Goal: Use online tool/utility: Utilize a website feature to perform a specific function

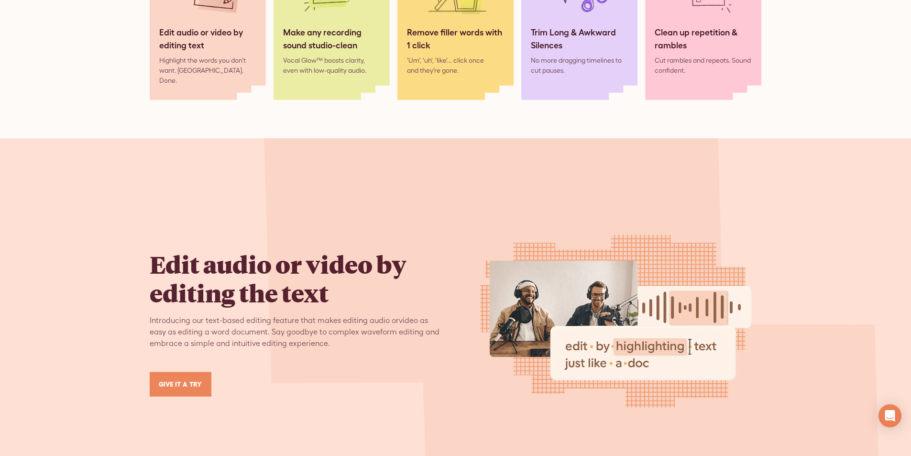
scroll to position [1195, 0]
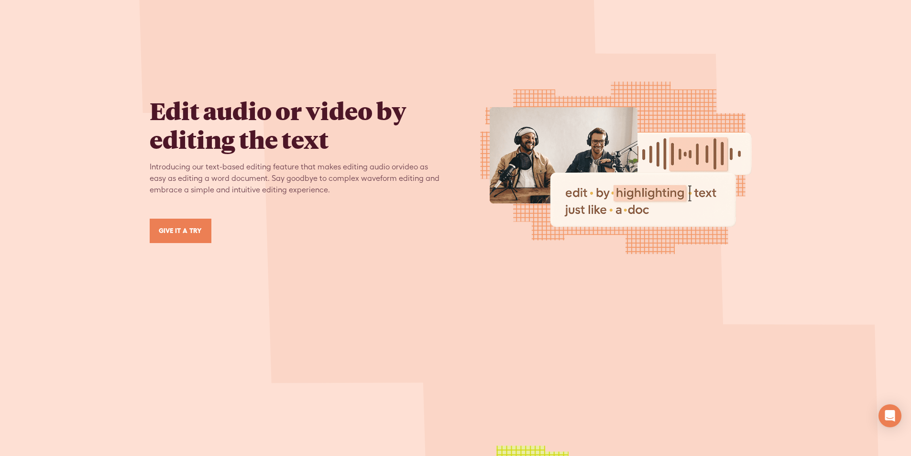
click at [183, 226] on link "GIVE IT A TRY" at bounding box center [181, 230] width 62 height 24
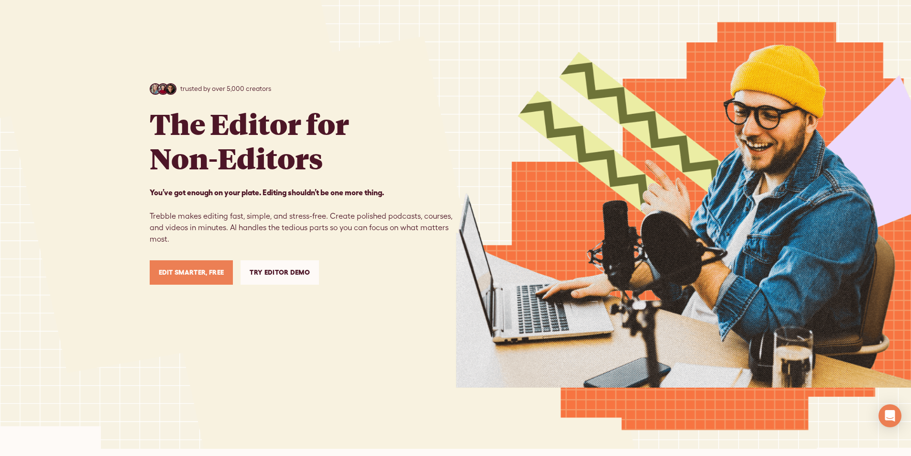
scroll to position [0, 0]
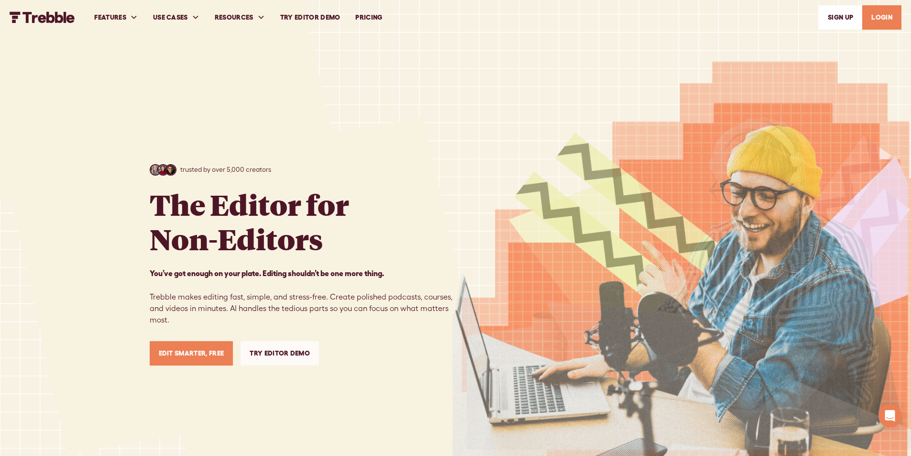
click at [290, 352] on link "Try Editor Demo" at bounding box center [279, 353] width 78 height 24
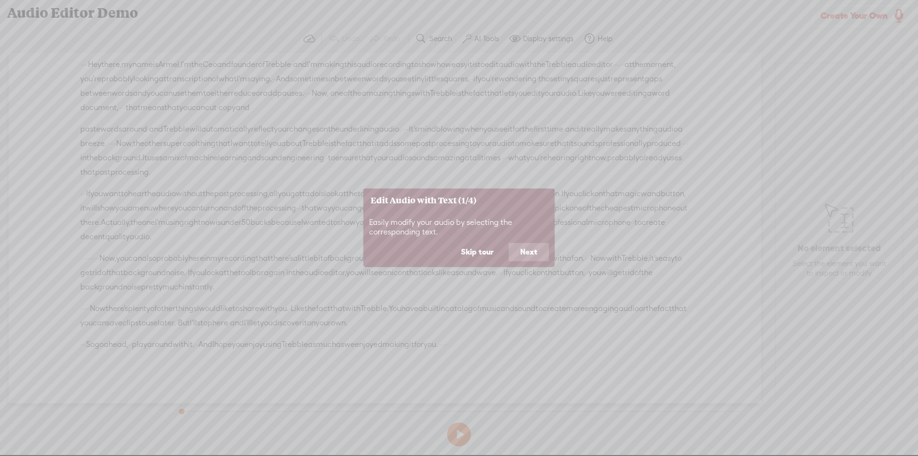
click at [522, 253] on button "Next" at bounding box center [529, 252] width 40 height 18
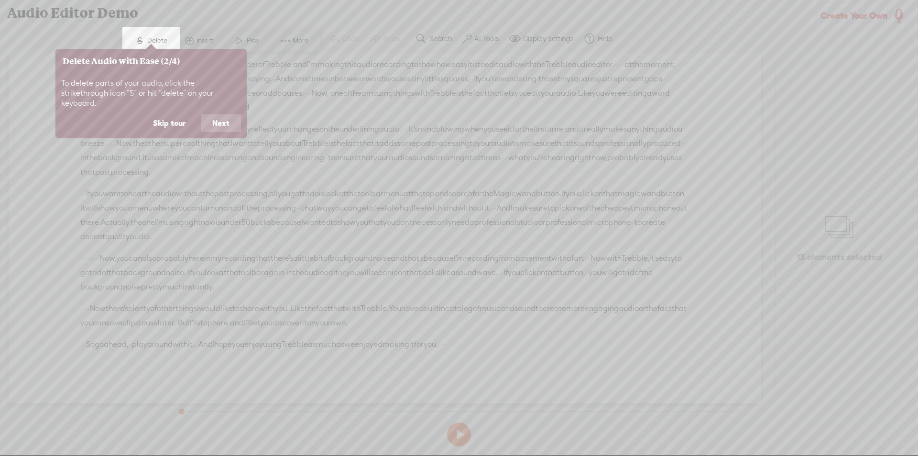
click at [227, 116] on button "Next" at bounding box center [221, 123] width 40 height 18
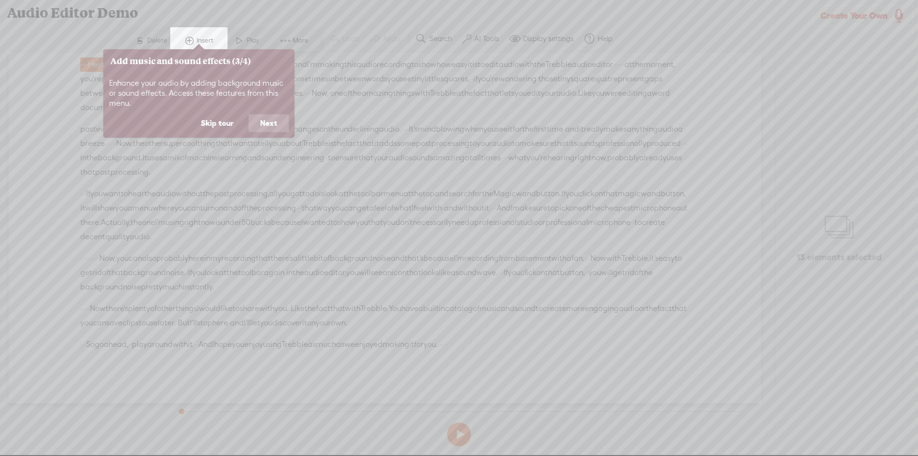
click at [268, 127] on button "Next" at bounding box center [269, 123] width 40 height 18
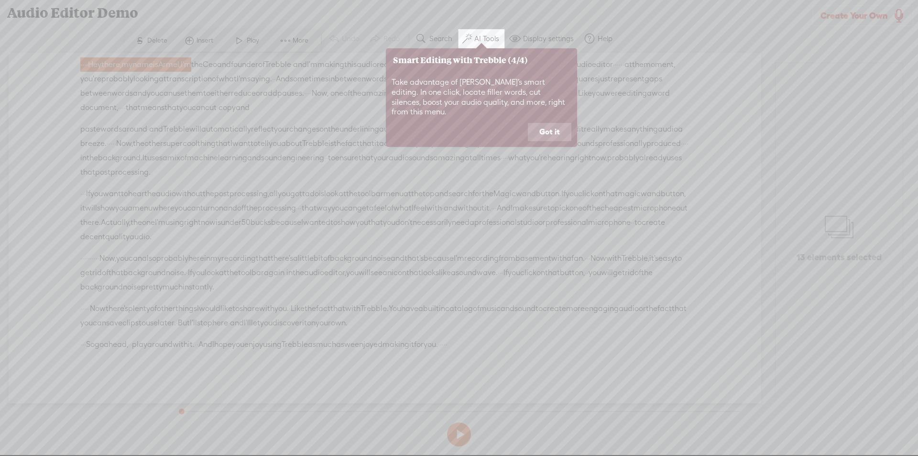
click at [553, 127] on button "Got it" at bounding box center [549, 132] width 43 height 18
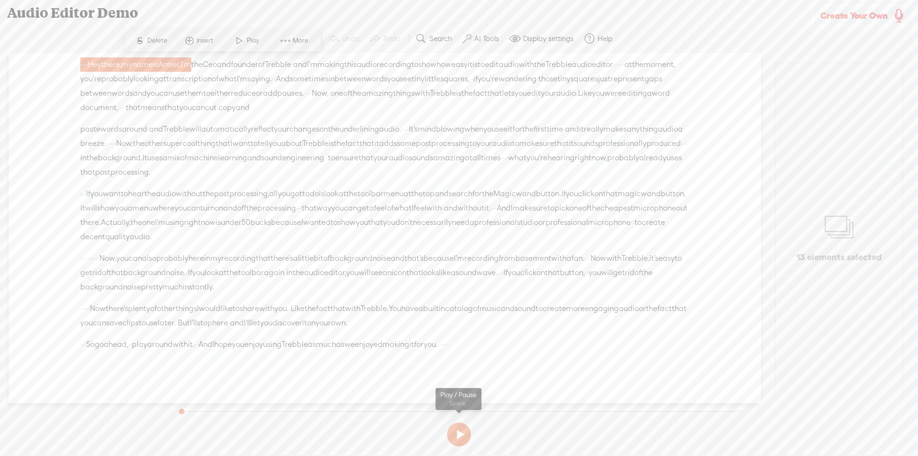
click at [457, 435] on button at bounding box center [459, 434] width 24 height 24
click at [302, 44] on span "More" at bounding box center [302, 41] width 18 height 10
click at [698, 38] on section "Undo Redo Search Remove Background Noise AI Tools Configure Magic Sound Enhance…" at bounding box center [459, 39] width 908 height 28
click at [541, 42] on label "Display settings" at bounding box center [548, 39] width 51 height 10
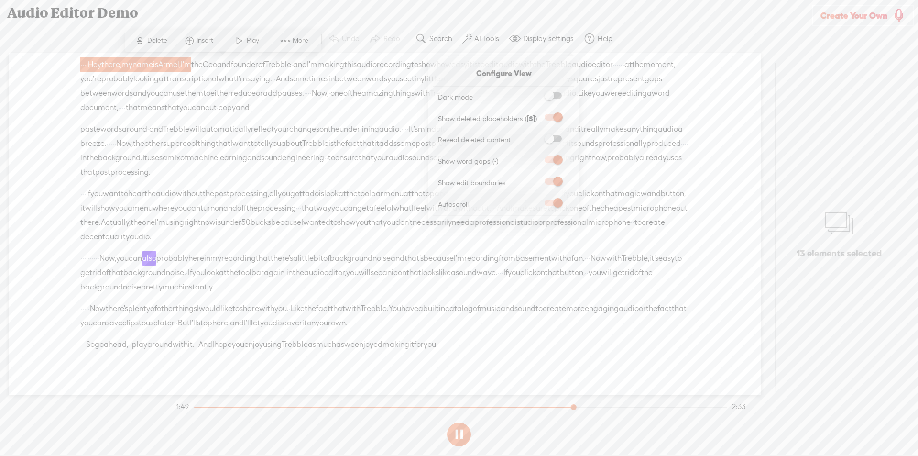
click at [520, 11] on div "Audio Editor Demo" at bounding box center [406, 12] width 812 height 25
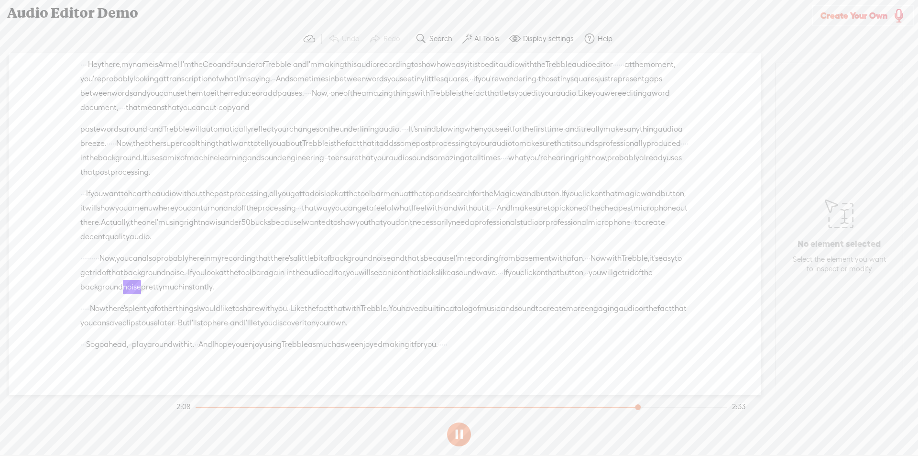
click at [537, 34] on label "Display settings" at bounding box center [548, 39] width 51 height 10
click at [696, 26] on section "Undo Redo Search Remove Background Noise AI Tools Configure Magic Sound Enhance…" at bounding box center [459, 39] width 908 height 28
click at [439, 43] on label "Search" at bounding box center [440, 39] width 23 height 10
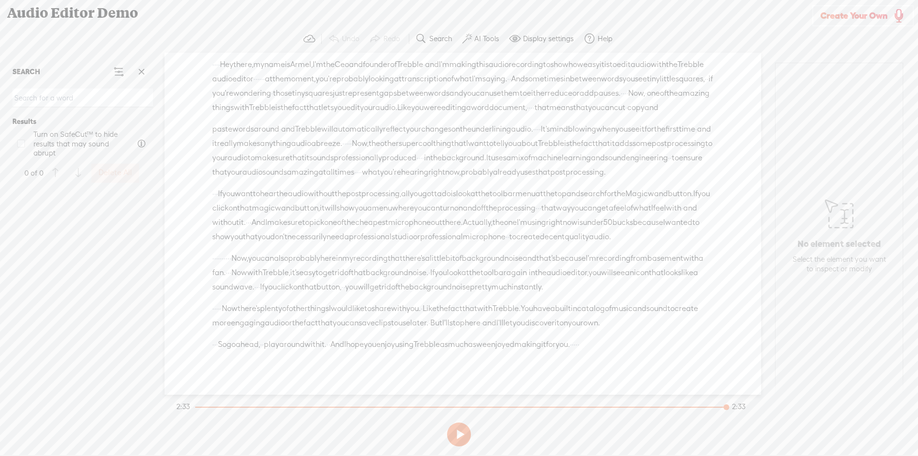
click at [439, 43] on label "Search" at bounding box center [440, 39] width 23 height 10
click at [517, 40] on span at bounding box center [514, 38] width 11 height 11
click at [517, 38] on span at bounding box center [514, 38] width 11 height 11
click at [697, 136] on span "and" at bounding box center [704, 129] width 14 height 14
click at [743, 148] on div "Unknown · · · · Hey there, · my name is Armel, · I'm the Ceo and founder of · T…" at bounding box center [462, 224] width 597 height 342
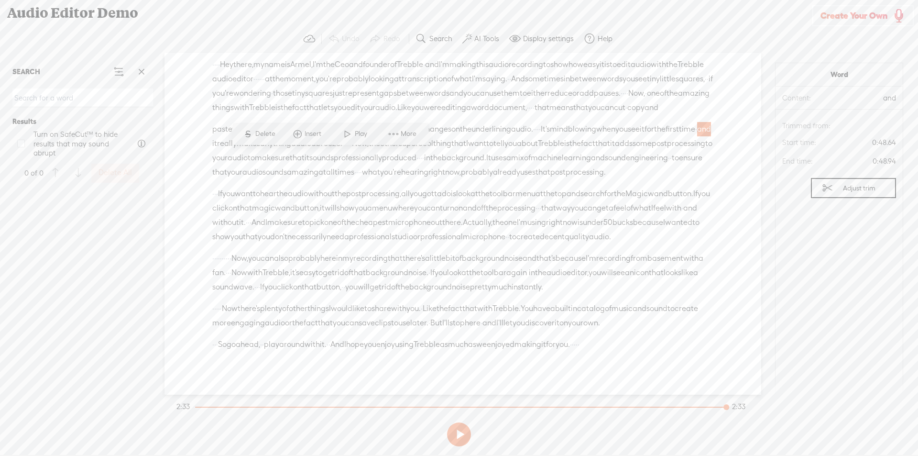
click at [313, 67] on span "Armel," at bounding box center [301, 64] width 22 height 14
click at [394, 39] on span at bounding box center [397, 40] width 14 height 17
click at [701, 22] on div "Audio Editor Demo" at bounding box center [406, 12] width 812 height 25
click at [552, 6] on div "Audio Editor Demo" at bounding box center [406, 12] width 812 height 25
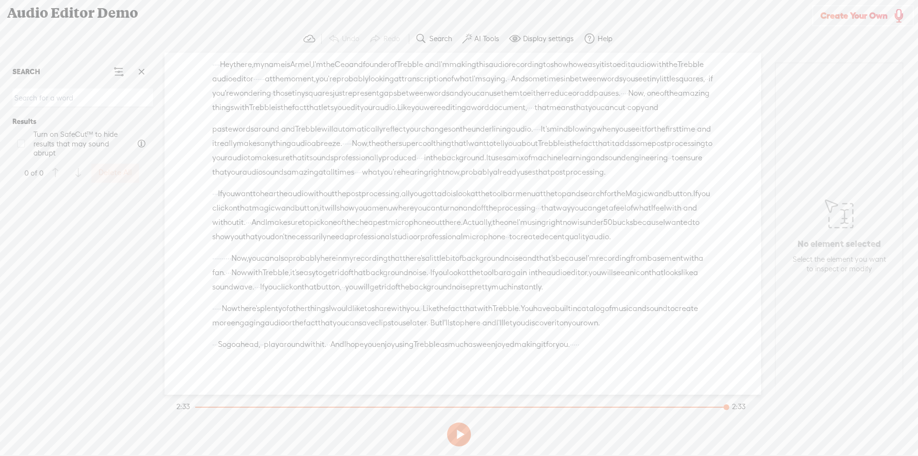
click at [313, 65] on span "Armel," at bounding box center [301, 64] width 22 height 14
click at [397, 43] on span at bounding box center [397, 40] width 14 height 17
click at [311, 39] on span "Insert" at bounding box center [317, 41] width 19 height 10
click at [396, 35] on span at bounding box center [397, 40] width 14 height 17
click at [366, 17] on div "Audio Editor Demo" at bounding box center [406, 12] width 812 height 25
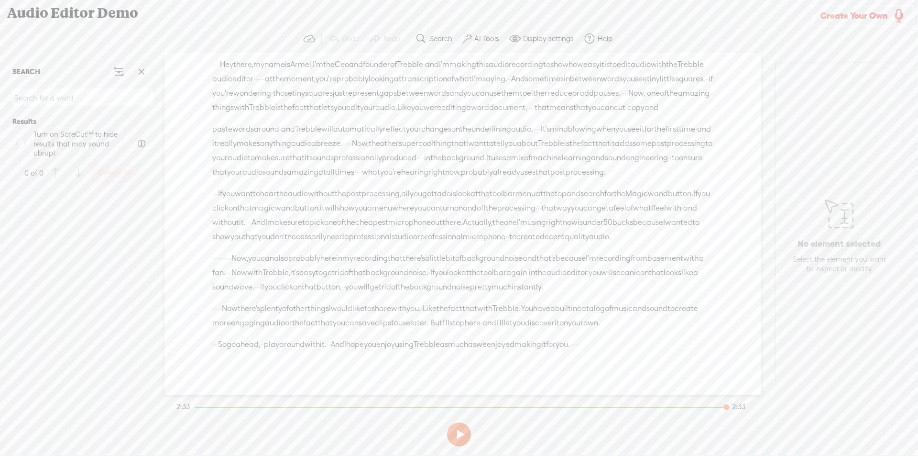
click at [349, 61] on span "Ceo" at bounding box center [342, 64] width 14 height 14
click at [363, 64] on span "and" at bounding box center [356, 64] width 14 height 14
click at [342, 43] on span "Delete" at bounding box center [339, 41] width 22 height 10
click at [349, 65] on span "Ceo" at bounding box center [342, 65] width 14 height 14
click at [323, 43] on span "Delete" at bounding box center [321, 41] width 22 height 10
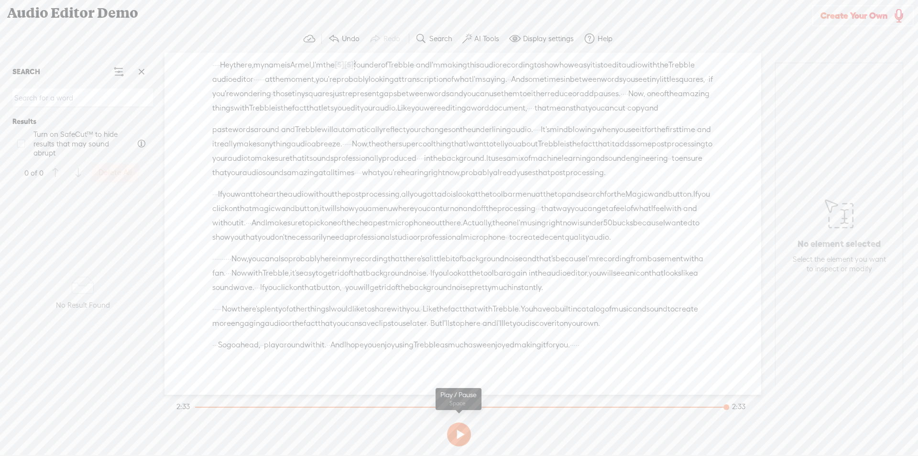
click at [467, 429] on button at bounding box center [459, 434] width 24 height 24
click at [464, 431] on button at bounding box center [459, 434] width 24 height 24
